Goal: Find specific page/section: Find specific page/section

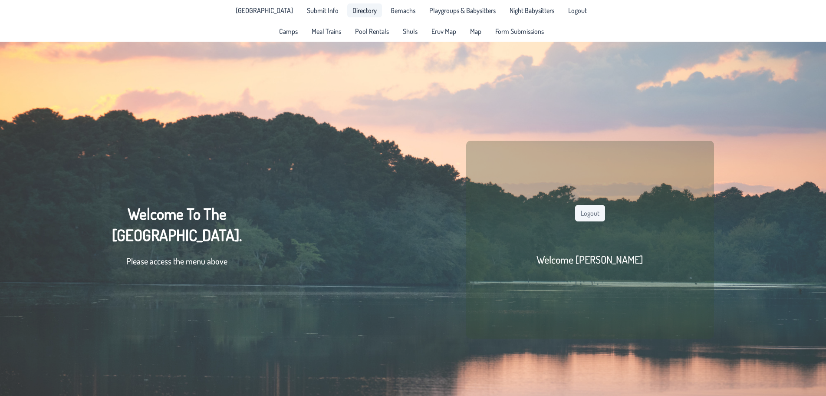
click at [353, 13] on span "Directory" at bounding box center [365, 10] width 24 height 7
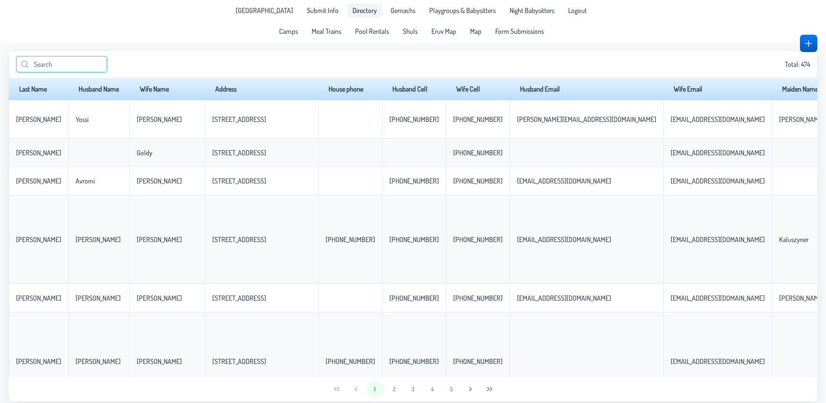
click at [86, 61] on input "text" at bounding box center [61, 64] width 91 height 17
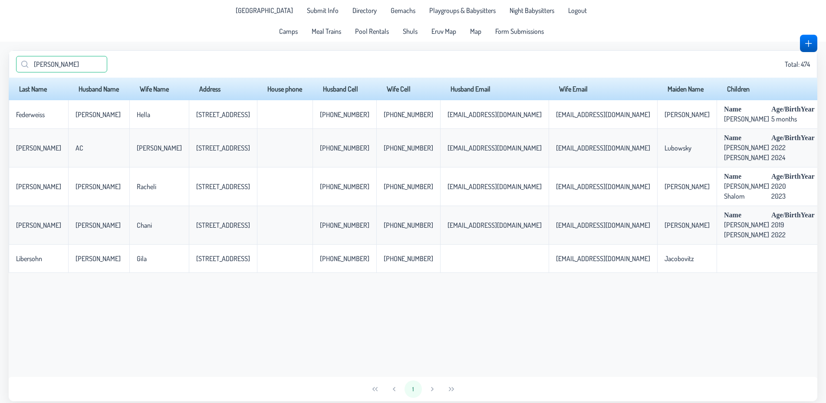
type input "[PERSON_NAME]"
drag, startPoint x: 517, startPoint y: 370, endPoint x: 552, endPoint y: 380, distance: 36.0
click at [552, 377] on div "Last Name Husband Name Wife Name Address House phone Husband Cell Wife Cell Hus…" at bounding box center [413, 228] width 809 height 300
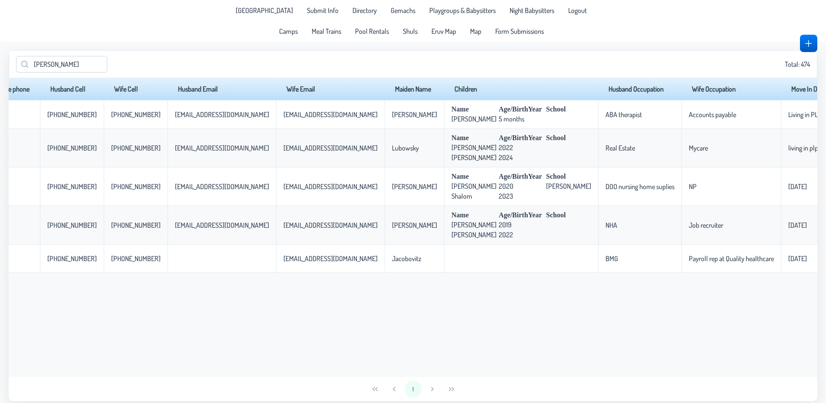
scroll to position [0, 350]
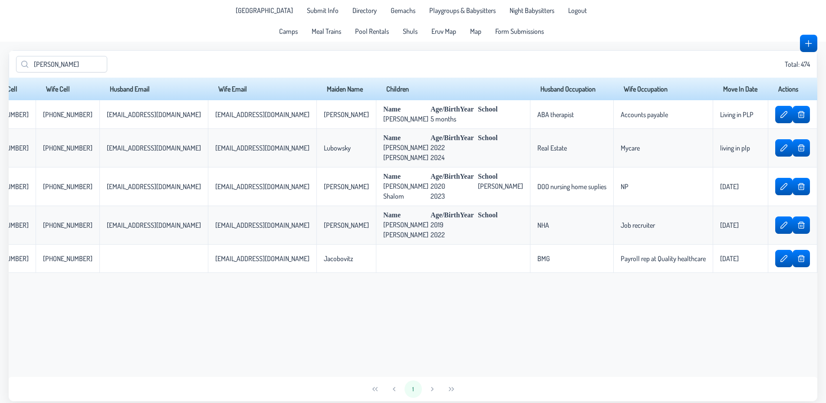
click at [612, 318] on div "Last Name Husband Name Wife Name Address House phone Husband Cell Wife Cell Hus…" at bounding box center [413, 228] width 809 height 300
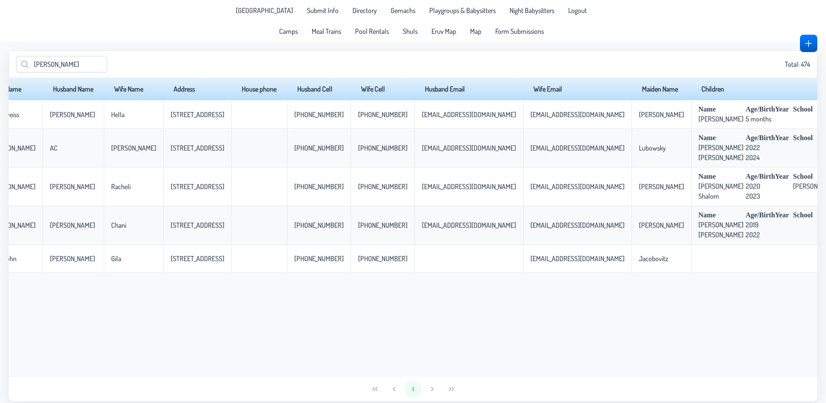
scroll to position [0, 0]
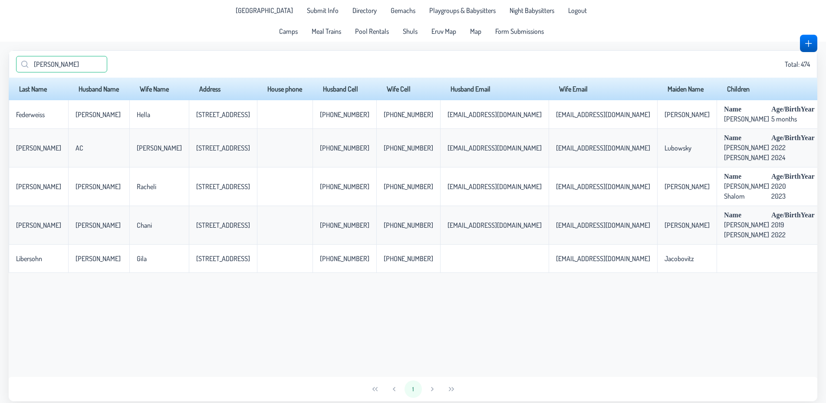
drag, startPoint x: 74, startPoint y: 71, endPoint x: 6, endPoint y: 72, distance: 67.8
click at [16, 72] on input "[PERSON_NAME]" at bounding box center [61, 64] width 91 height 17
click at [520, 38] on div "Camps Meal Trains Pool Rentals Shuls Eruv Map Map Form Submissions" at bounding box center [413, 31] width 289 height 21
click at [516, 33] on span "Form Submissions" at bounding box center [520, 31] width 49 height 7
